Goal: Check status

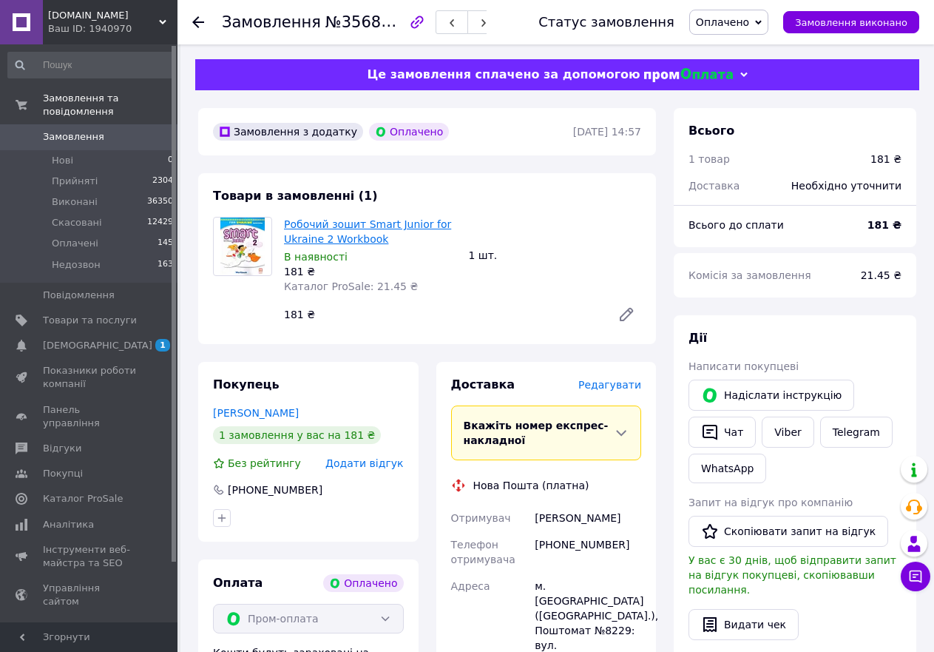
click at [322, 229] on link "Робочий зошит Smart Junior for Ukraine 2 Workbook" at bounding box center [367, 231] width 167 height 27
click at [198, 21] on icon at bounding box center [198, 22] width 12 height 12
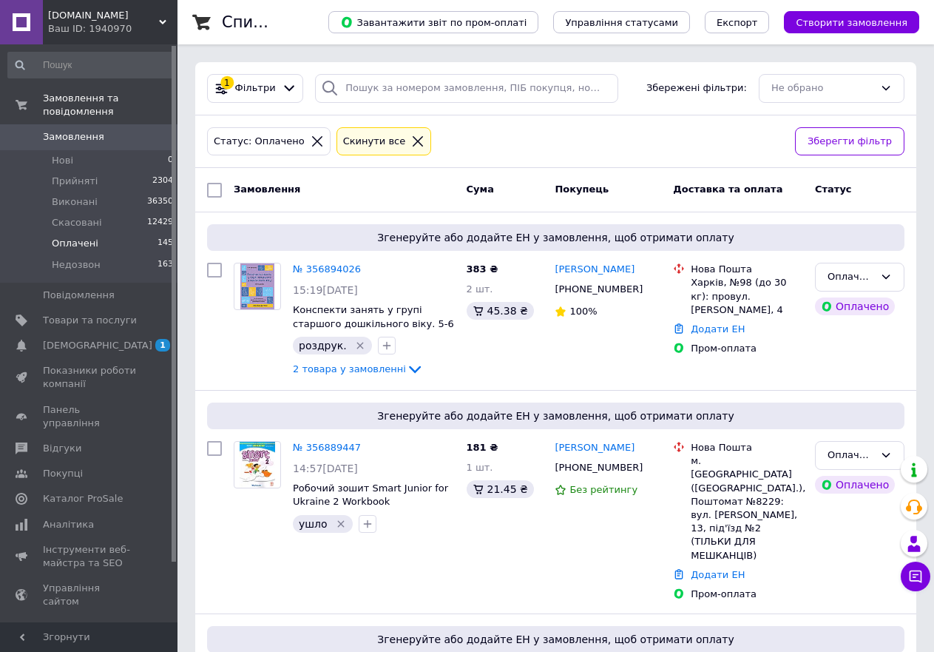
click at [411, 138] on icon at bounding box center [417, 141] width 13 height 13
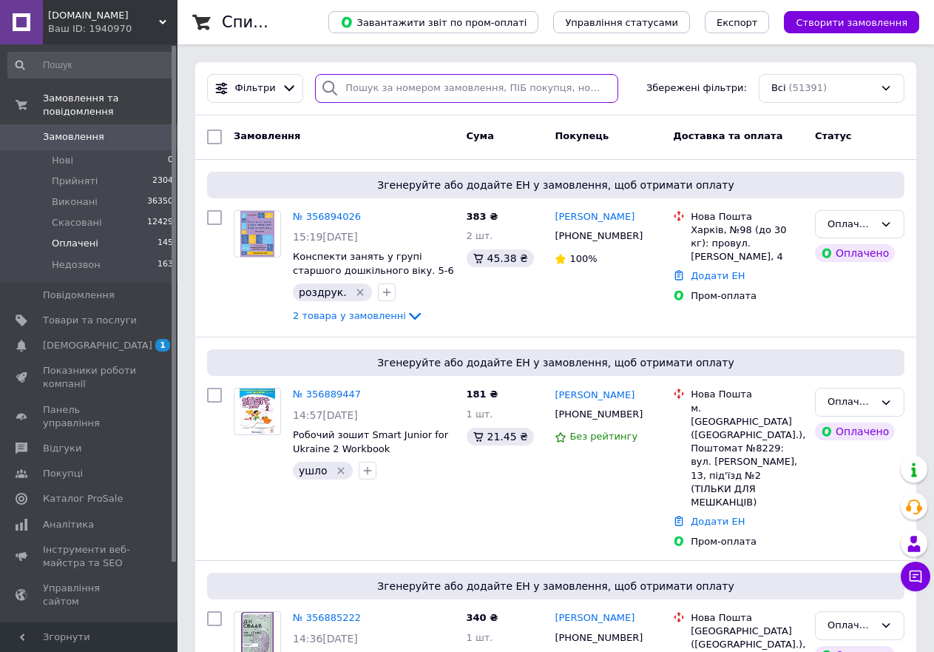
click at [375, 87] on input "search" at bounding box center [466, 88] width 303 height 29
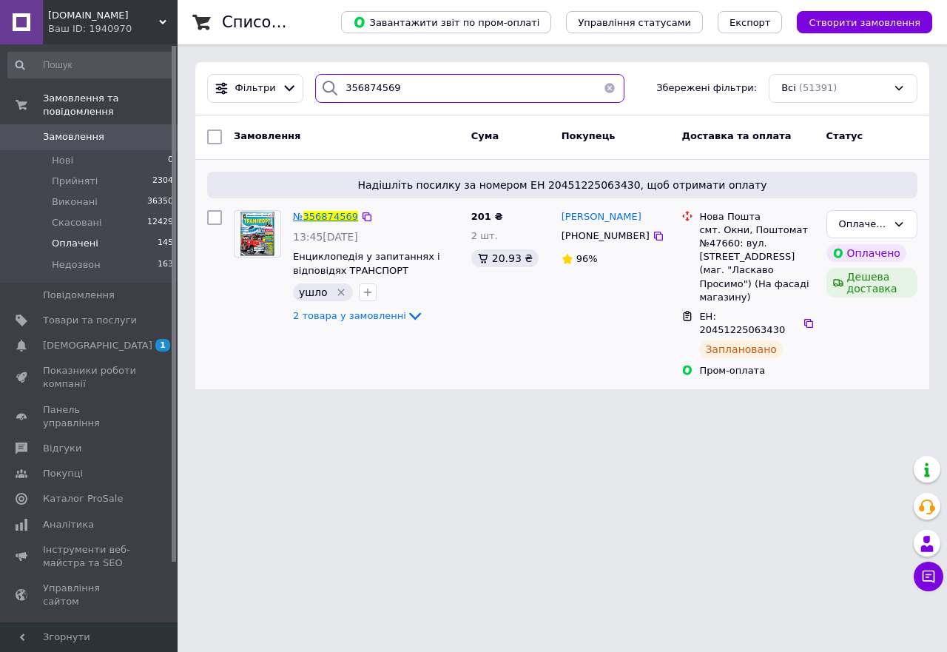
type input "356874569"
click at [334, 215] on span "356874569" at bounding box center [330, 216] width 55 height 11
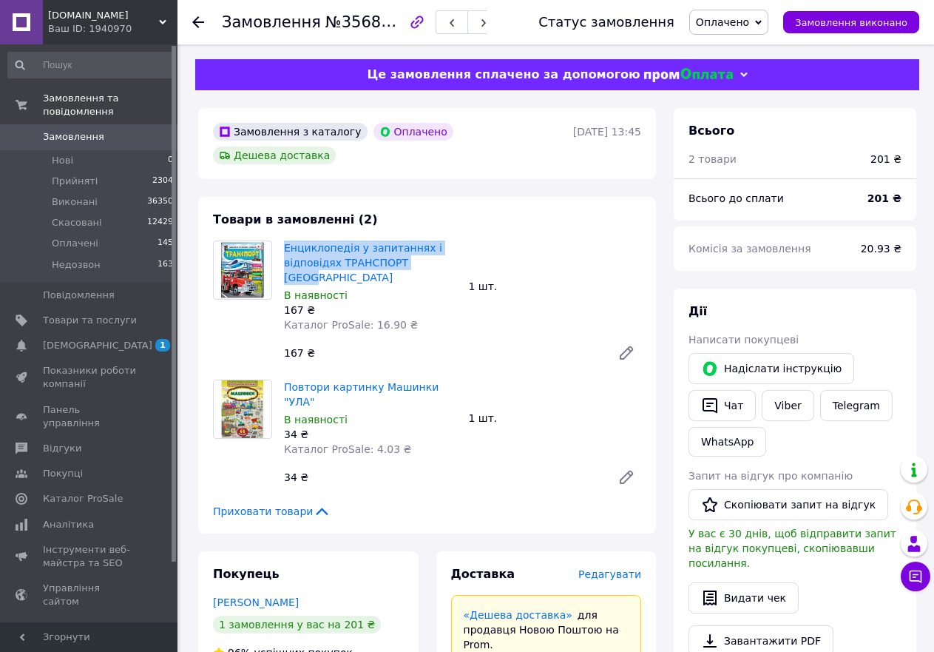
drag, startPoint x: 438, startPoint y: 240, endPoint x: 282, endPoint y: 229, distance: 156.5
click at [282, 237] on div "Енциклопедія у запитаннях і відповідях ТРАНСПОРТ Пегас В наявності 167 ₴ Катало…" at bounding box center [370, 286] width 185 height 98
copy link "Енциклопедія у запитаннях і відповідях ТРАНСПОРТ [GEOGRAPHIC_DATA]"
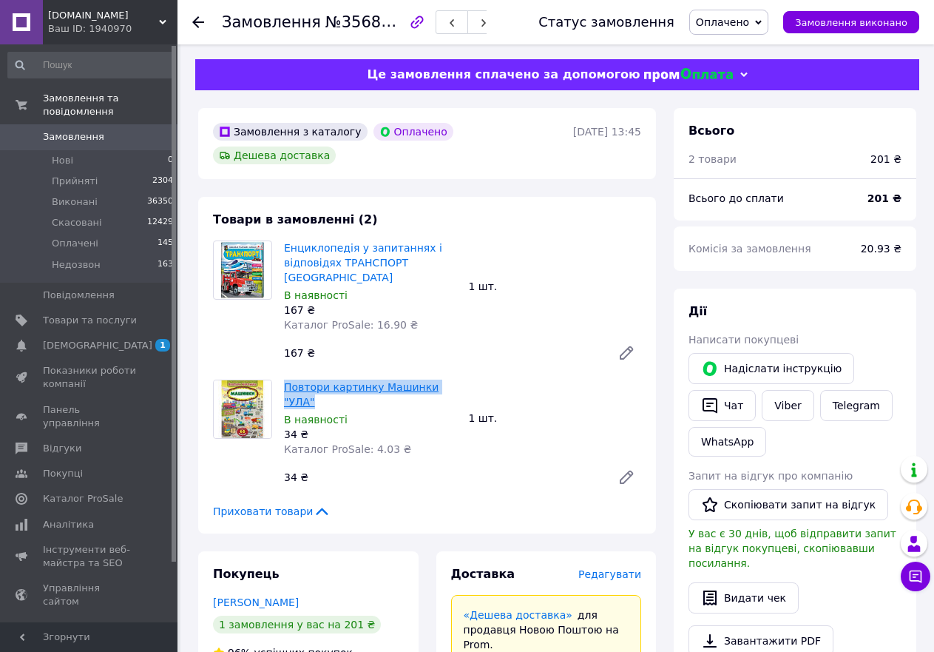
drag, startPoint x: 453, startPoint y: 352, endPoint x: 284, endPoint y: 347, distance: 168.8
click at [284, 380] on span "Повтори картинку Машинки "УЛА"" at bounding box center [370, 395] width 173 height 30
copy link "Повтори картинку Машинки "УЛА""
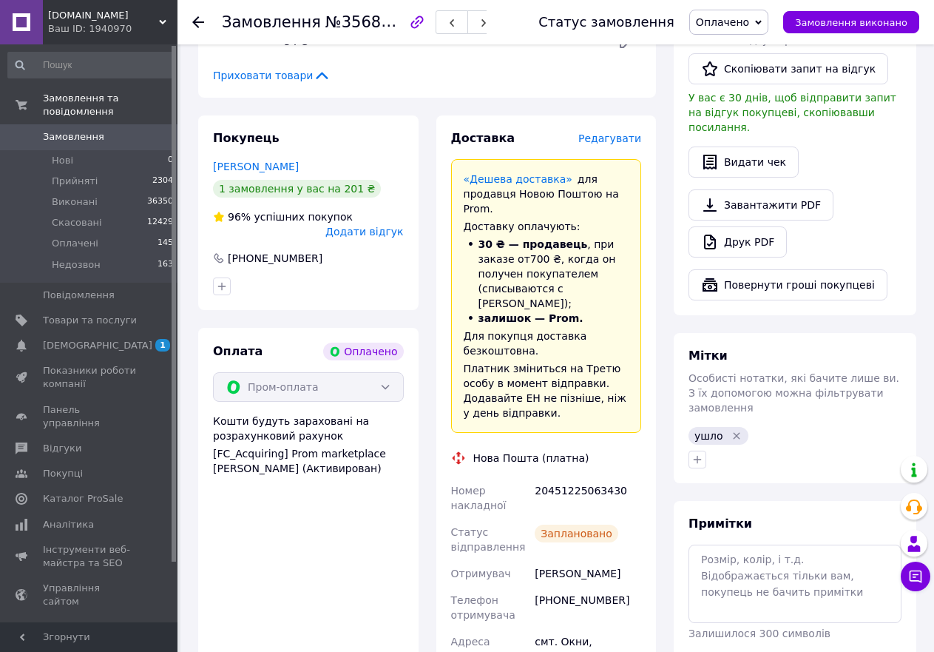
scroll to position [444, 0]
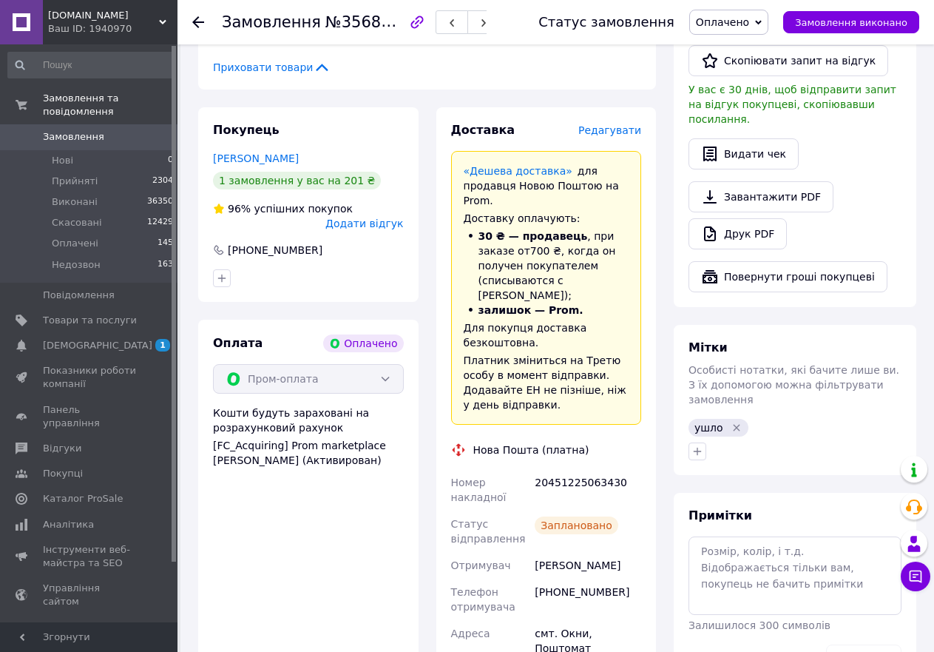
click at [576, 579] on div "[PHONE_NUMBER]" at bounding box center [588, 599] width 112 height 41
copy div "380934547480"
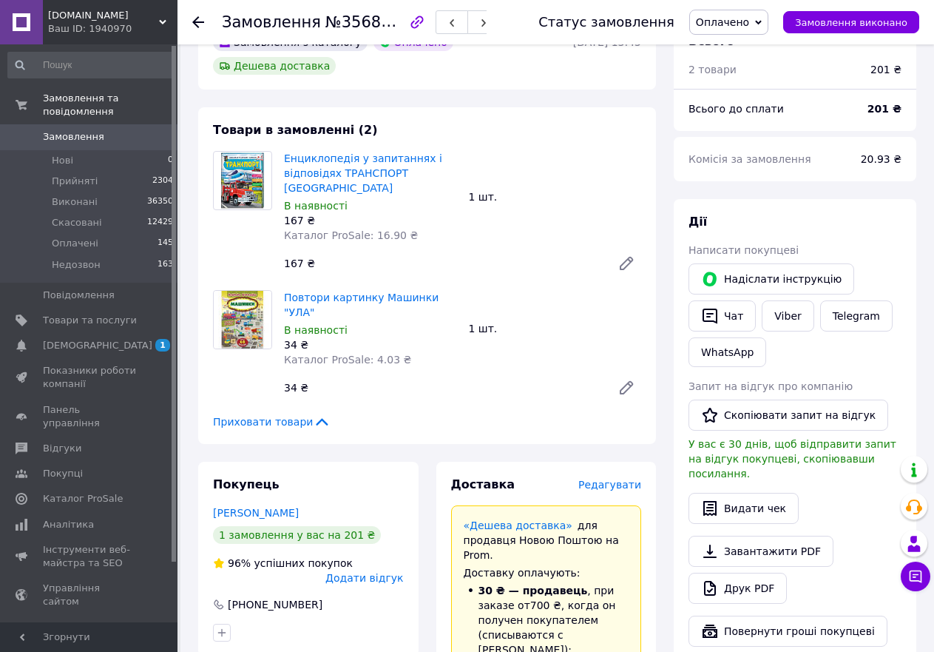
scroll to position [0, 0]
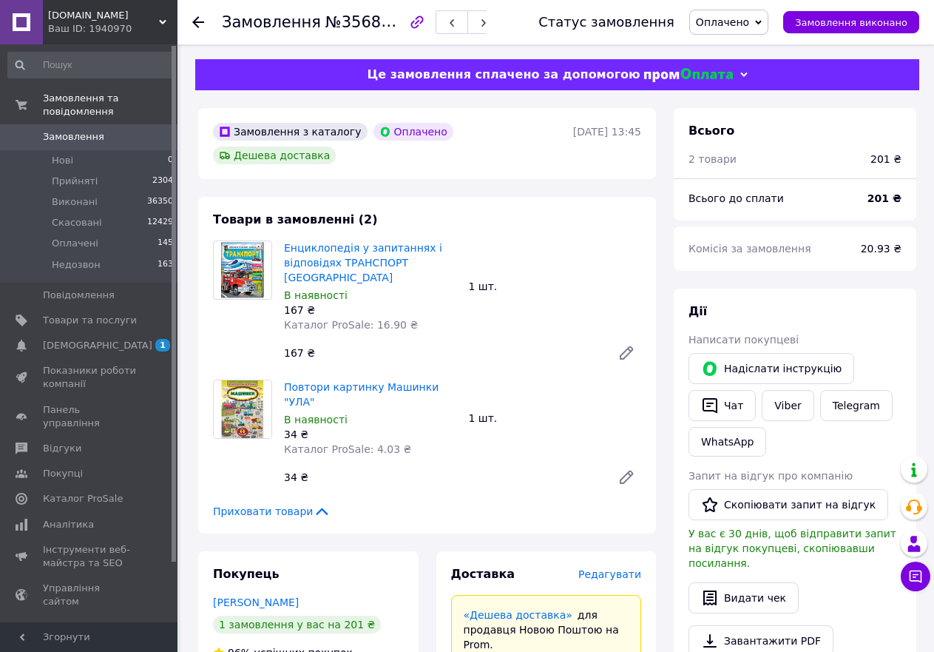
click at [193, 24] on icon at bounding box center [198, 22] width 12 height 12
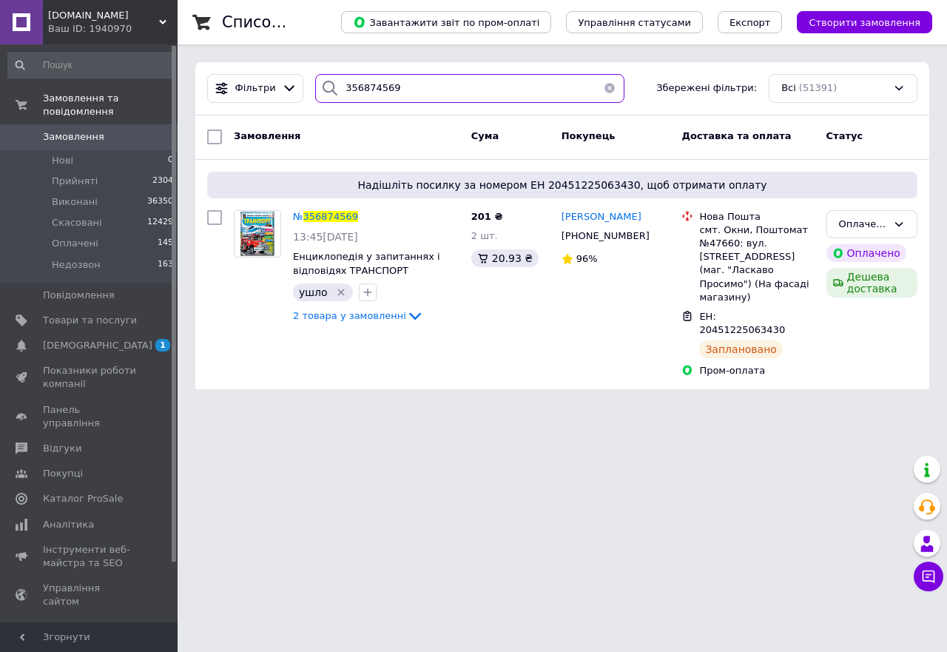
drag, startPoint x: 411, startPoint y: 84, endPoint x: 362, endPoint y: 95, distance: 50.6
click at [362, 95] on input "356874569" at bounding box center [469, 88] width 309 height 29
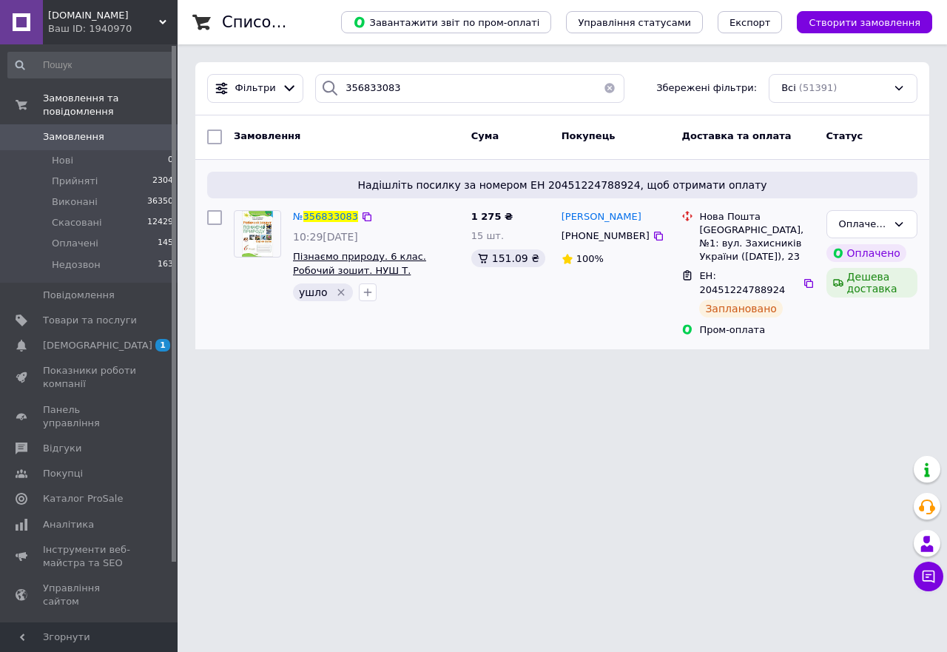
drag, startPoint x: 441, startPoint y: 272, endPoint x: 293, endPoint y: 258, distance: 148.6
click at [293, 258] on span "Пізнаємо природу. 6 клас. Робочий зошит. НУШ Т. [PERSON_NAME]" at bounding box center [376, 263] width 166 height 27
copy span "Пізнаємо природу. 6 клас. Робочий зошит. НУШ Т. [PERSON_NAME]"
click at [654, 238] on icon at bounding box center [658, 236] width 9 height 9
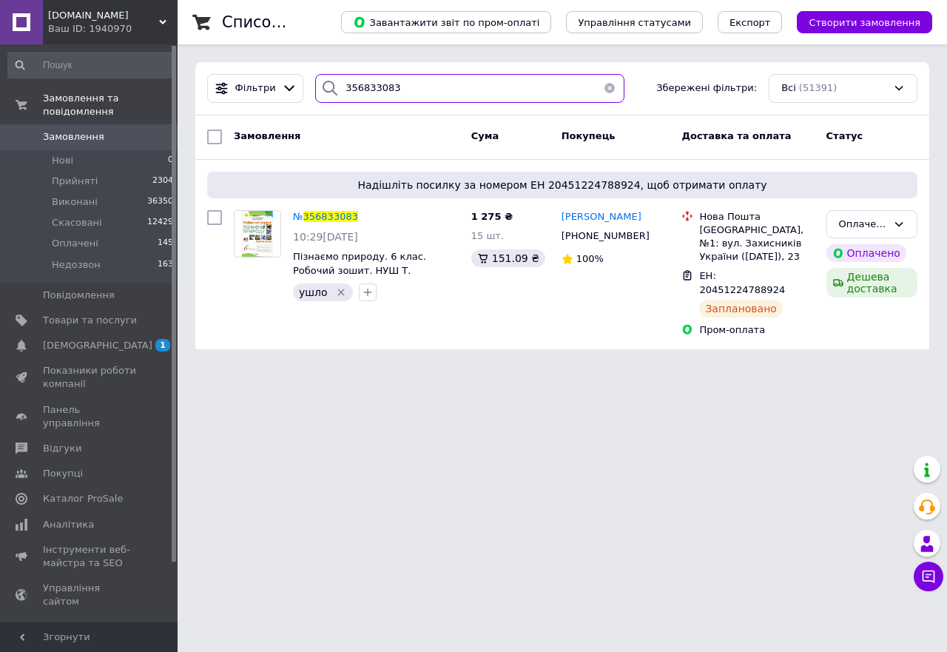
drag, startPoint x: 399, startPoint y: 92, endPoint x: 354, endPoint y: 95, distance: 44.4
click at [354, 95] on input "356833083" at bounding box center [469, 88] width 309 height 29
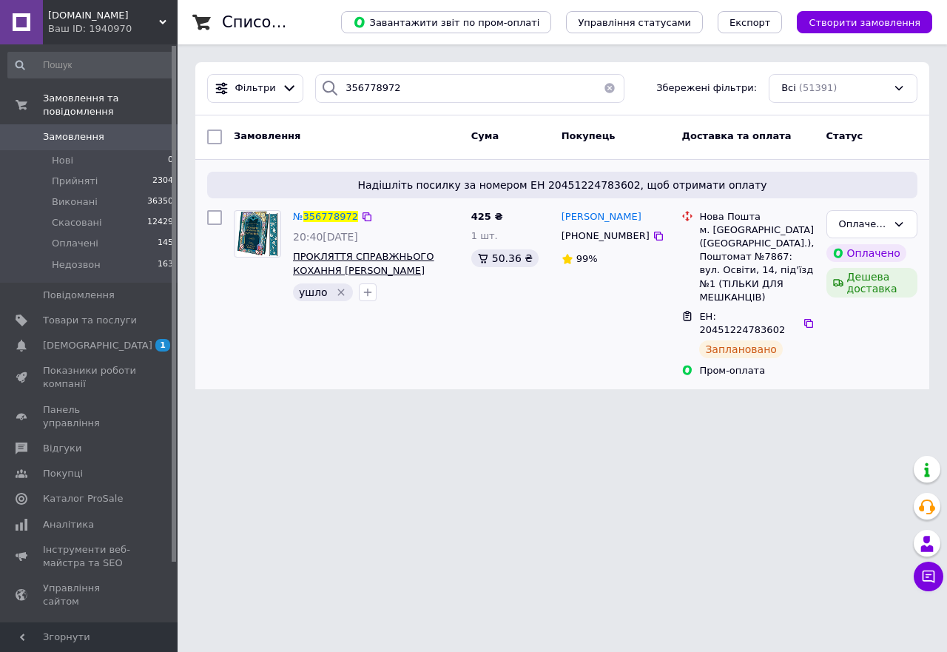
drag, startPoint x: 440, startPoint y: 277, endPoint x: 296, endPoint y: 255, distance: 146.1
click at [296, 255] on span "ПРОКЛЯТТЯ СПРАВЖНЬОГО КОХАННЯ [PERSON_NAME]" at bounding box center [376, 263] width 166 height 27
copy span "ПРОКЛЯТТЯ СПРАВЖНЬОГО КОХАННЯ [PERSON_NAME]"
click at [654, 237] on icon at bounding box center [658, 236] width 9 height 9
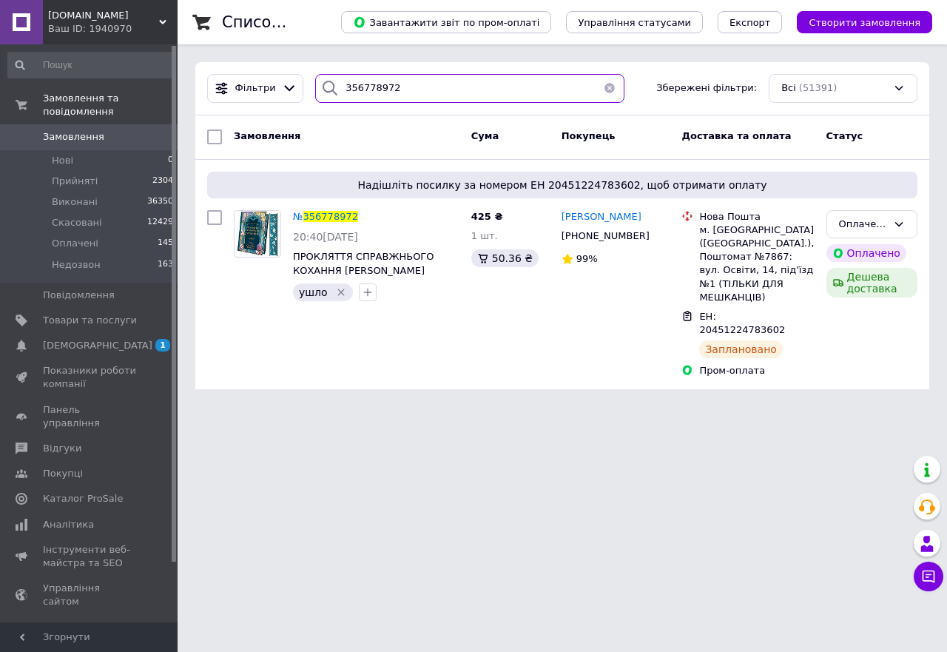
drag, startPoint x: 394, startPoint y: 87, endPoint x: 352, endPoint y: 90, distance: 41.5
click at [352, 90] on input "356778972" at bounding box center [469, 88] width 309 height 29
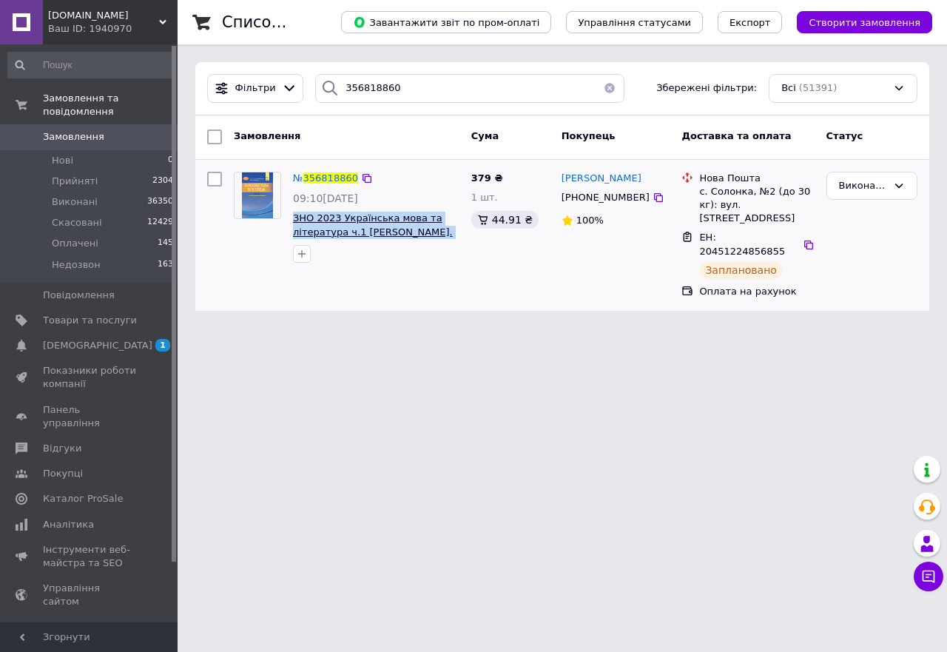
drag, startPoint x: 460, startPoint y: 235, endPoint x: 293, endPoint y: 220, distance: 167.9
click at [293, 220] on div "№ 356818860 09:10[DATE] ЗНО 2023 Українська мова та література ч.1 [PERSON_NAME…" at bounding box center [376, 218] width 178 height 104
copy span "ЗНО 2023 Українська мова та література ч.1 [PERSON_NAME]. Довідник."
click at [654, 197] on icon at bounding box center [658, 197] width 9 height 9
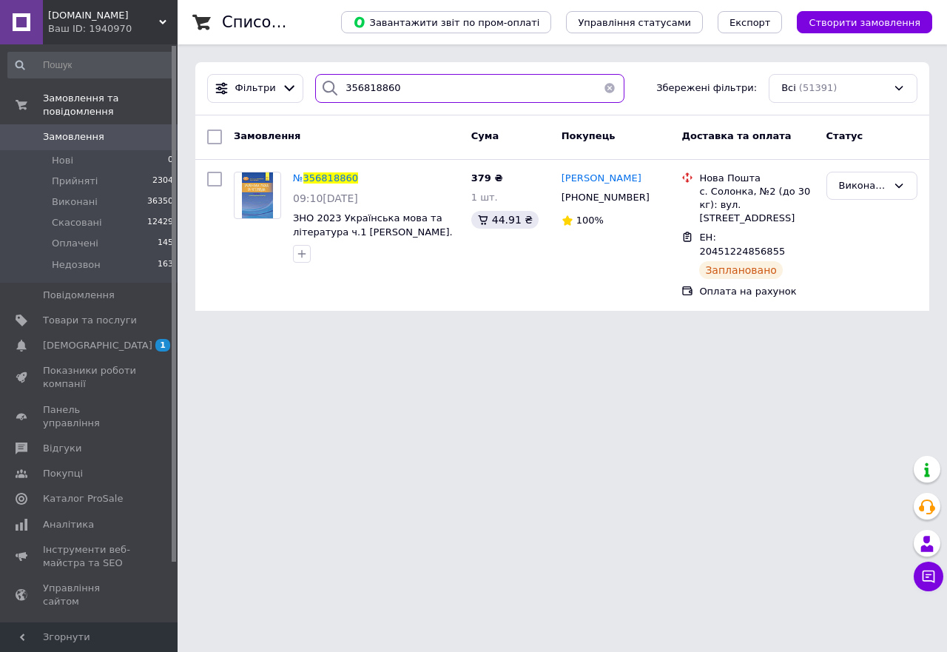
drag, startPoint x: 398, startPoint y: 91, endPoint x: 360, endPoint y: 99, distance: 38.6
click at [360, 99] on input "356818860" at bounding box center [469, 88] width 309 height 29
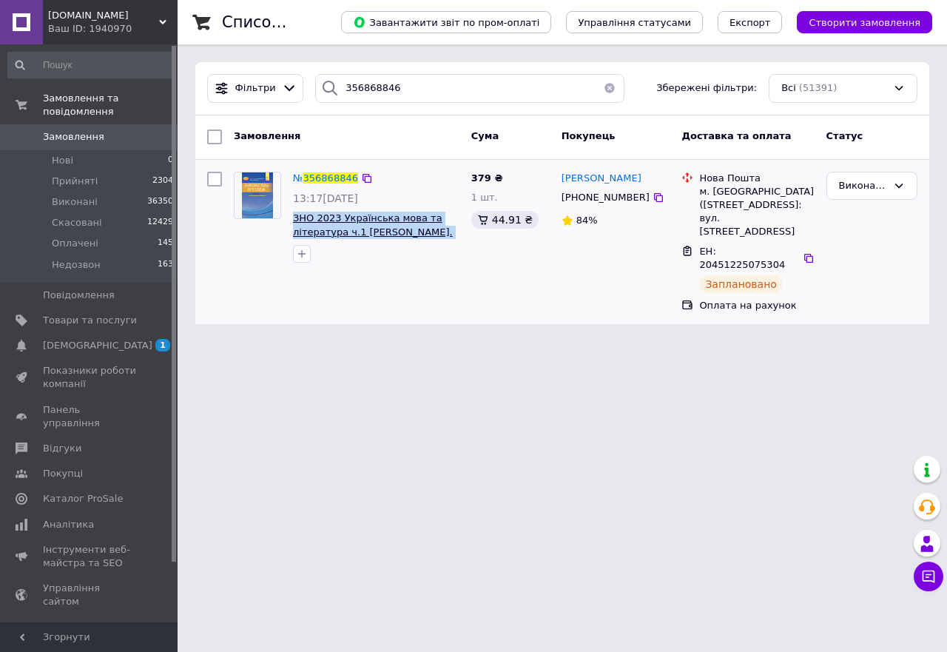
drag, startPoint x: 462, startPoint y: 232, endPoint x: 293, endPoint y: 220, distance: 169.2
click at [293, 220] on div "№ 356868846 13:17[DATE] ЗНО 2023 Українська мова та література ч.1 [PERSON_NAME…" at bounding box center [376, 218] width 178 height 104
copy span "ЗНО 2023 Українська мова та література ч.1 [PERSON_NAME]. Довідник."
click at [653, 198] on icon at bounding box center [659, 198] width 12 height 12
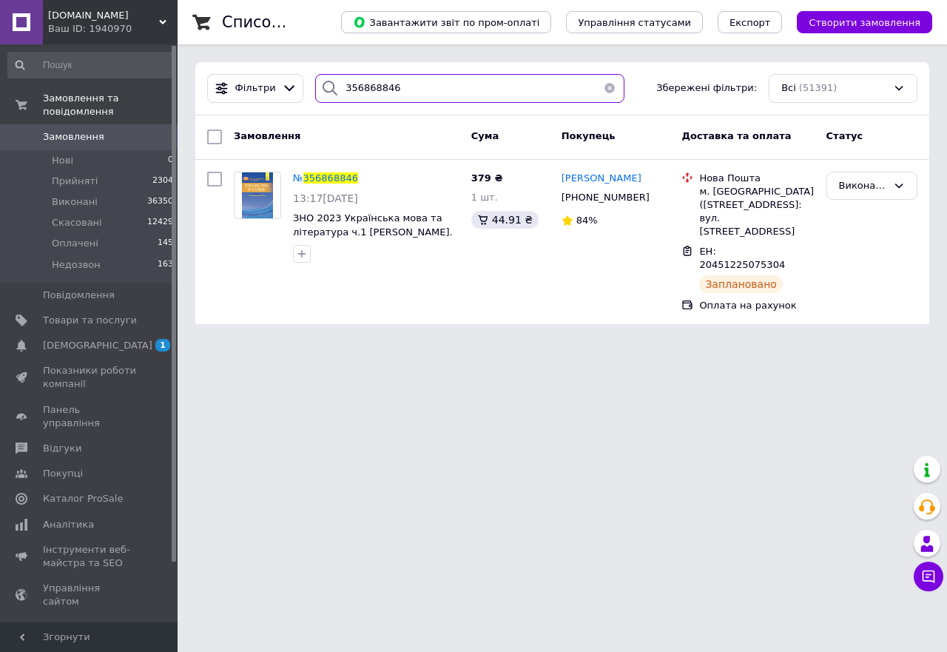
drag, startPoint x: 400, startPoint y: 90, endPoint x: 361, endPoint y: 90, distance: 38.5
click at [361, 90] on input "356868846" at bounding box center [469, 88] width 309 height 29
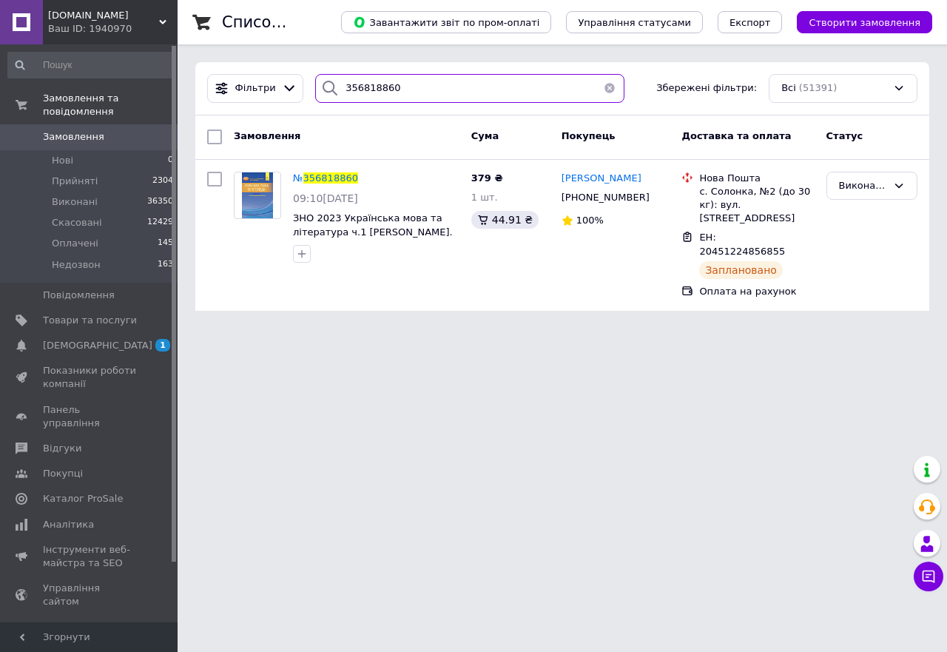
type input "356818860"
click at [73, 150] on li "Нові 0" at bounding box center [91, 160] width 182 height 21
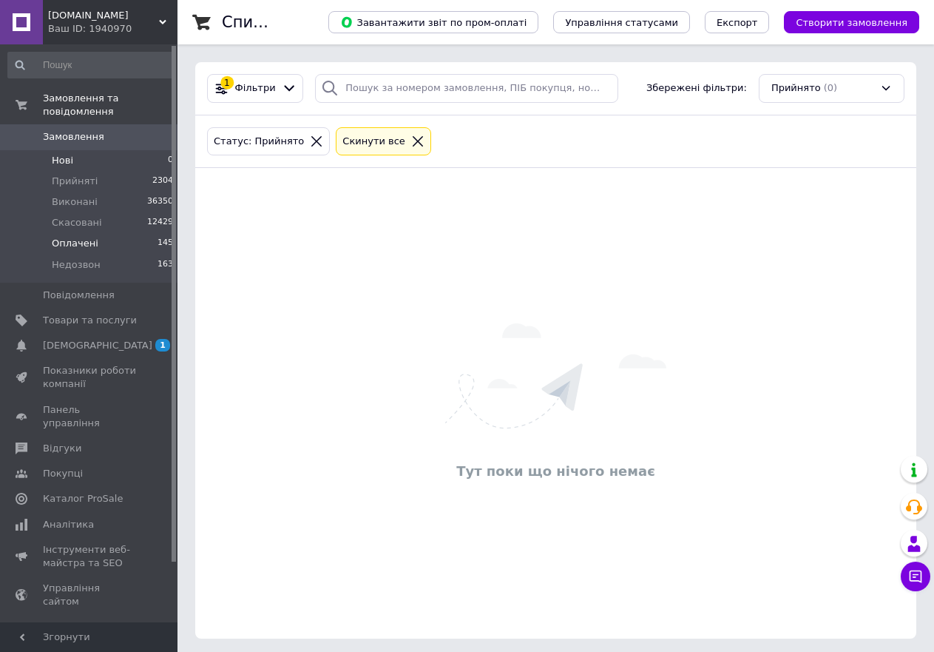
click at [80, 237] on span "Оплачені" at bounding box center [75, 243] width 47 height 13
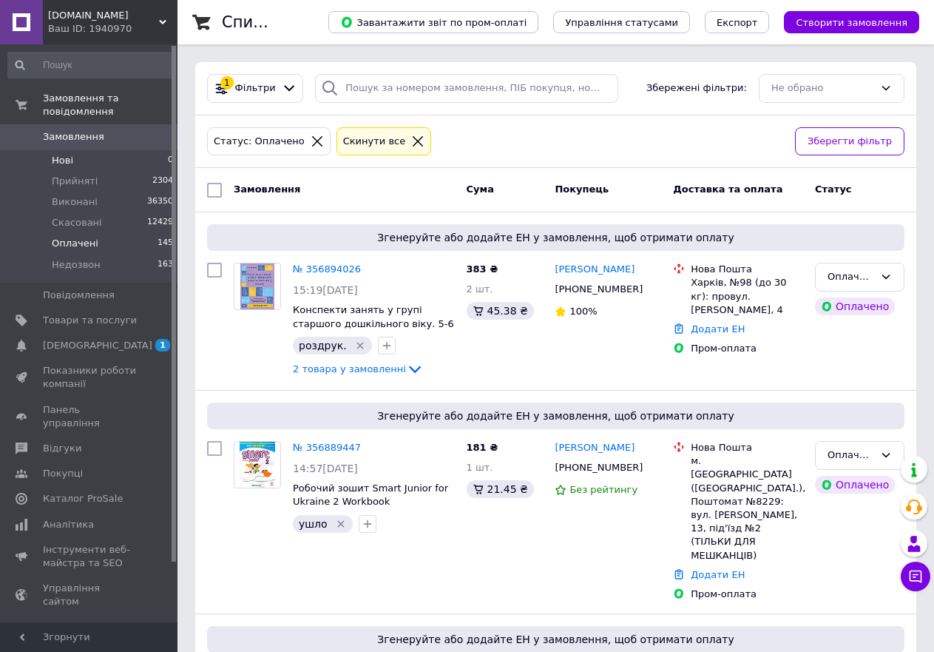
click at [73, 150] on li "Нові 0" at bounding box center [91, 160] width 182 height 21
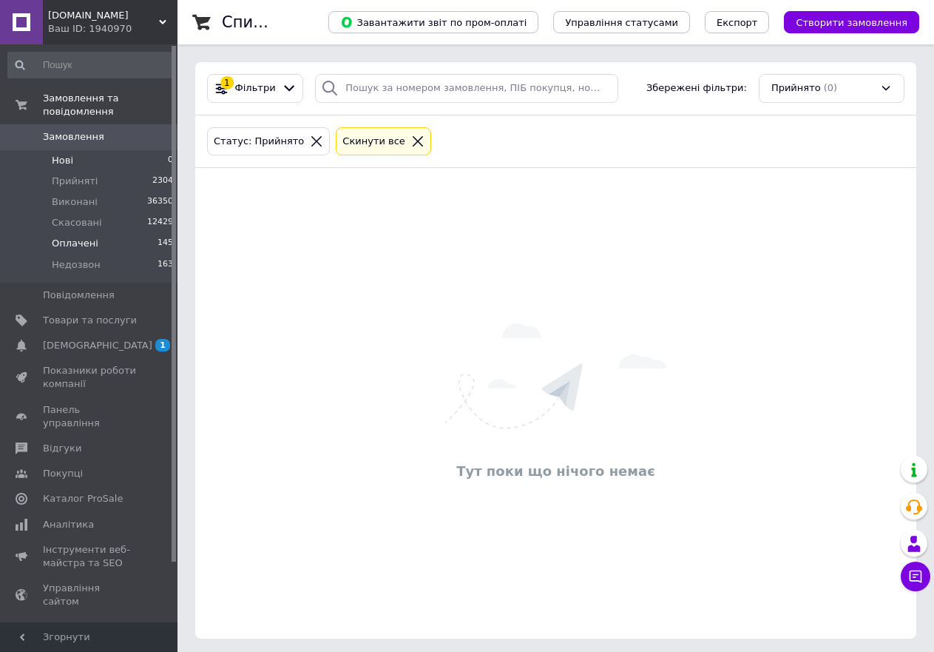
click at [77, 237] on span "Оплачені" at bounding box center [75, 243] width 47 height 13
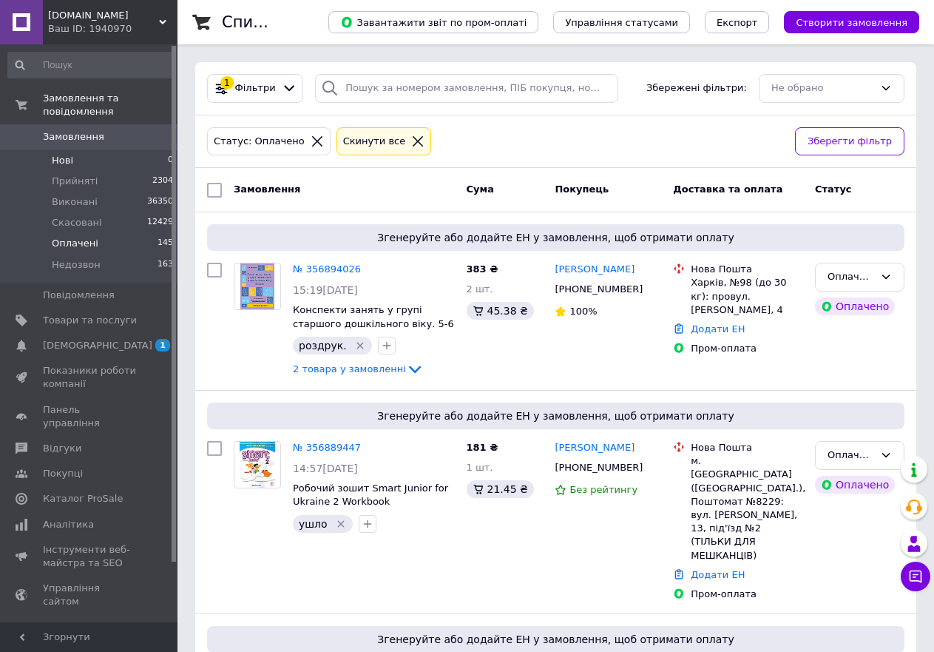
click at [64, 154] on span "Нові" at bounding box center [62, 160] width 21 height 13
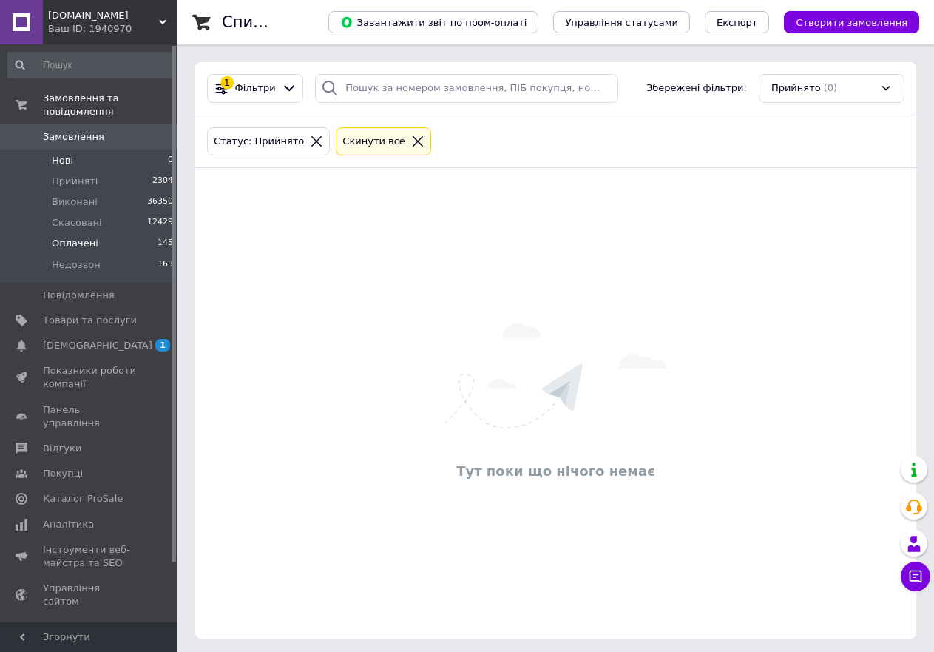
click at [76, 237] on span "Оплачені" at bounding box center [75, 243] width 47 height 13
